Goal: Transaction & Acquisition: Purchase product/service

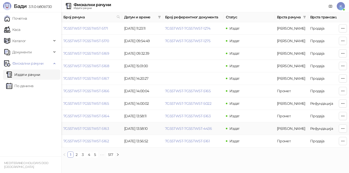
scroll to position [0, 172]
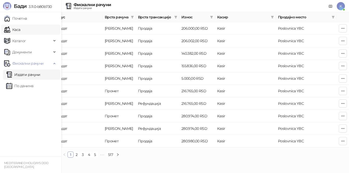
click at [20, 29] on link "Каса" at bounding box center [12, 30] width 16 height 10
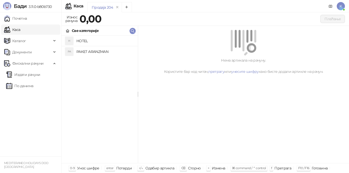
click at [88, 54] on h4 "PAKET ARANZMAN" at bounding box center [104, 52] width 57 height 8
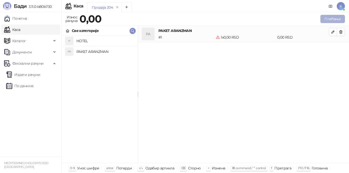
click at [329, 19] on button "Плаћање" at bounding box center [332, 19] width 25 height 8
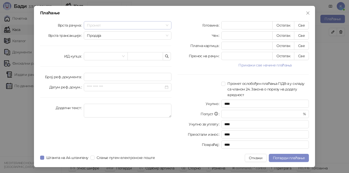
click at [105, 24] on span "Промет" at bounding box center [128, 25] width 82 height 8
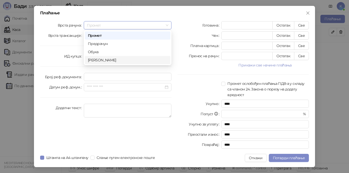
click at [104, 61] on div "[PERSON_NAME]" at bounding box center [127, 60] width 79 height 6
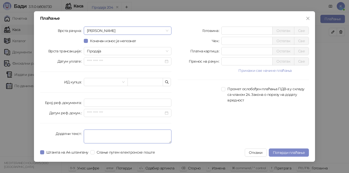
click at [98, 133] on textarea "Додатни текст" at bounding box center [128, 137] width 88 height 14
type textarea "*********"
drag, startPoint x: 230, startPoint y: 50, endPoint x: 203, endPoint y: 44, distance: 27.3
click at [203, 44] on div "Готовина * Остатак Све Чек * Остатак Све Платна картица * Остатак Све Пренос на…" at bounding box center [243, 86] width 137 height 119
type input "******"
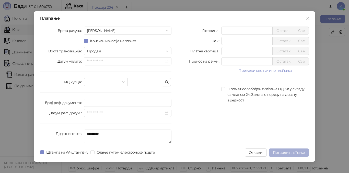
click at [299, 154] on span "Потврди плаћање" at bounding box center [289, 152] width 32 height 5
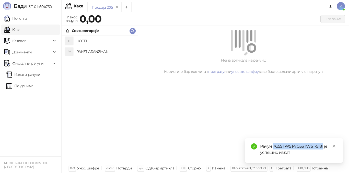
drag, startPoint x: 273, startPoint y: 146, endPoint x: 323, endPoint y: 146, distance: 50.6
click at [323, 146] on div "Рачун 7G5STW5T-7G5STW5T-5181 је успешно издат" at bounding box center [298, 149] width 77 height 12
copy div "7G5STW5T-7G5STW5T-5181"
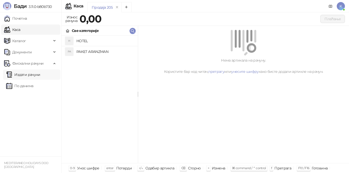
click at [34, 76] on link "Издати рачуни" at bounding box center [23, 75] width 34 height 10
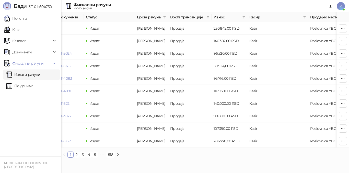
scroll to position [0, 172]
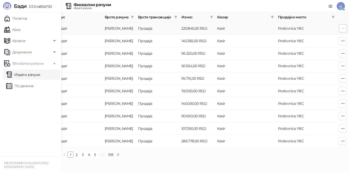
click at [343, 30] on icon "button" at bounding box center [343, 28] width 4 height 4
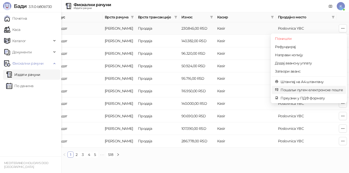
click at [316, 89] on span "Пошаљи путем електронске поште" at bounding box center [312, 90] width 62 height 6
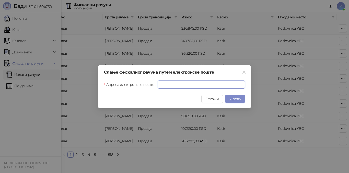
click at [172, 84] on input "Адреса електронске поште" at bounding box center [201, 84] width 87 height 8
paste input "**********"
type input "**********"
click at [235, 98] on span "У реду" at bounding box center [235, 99] width 12 height 5
